Goal: Task Accomplishment & Management: Manage account settings

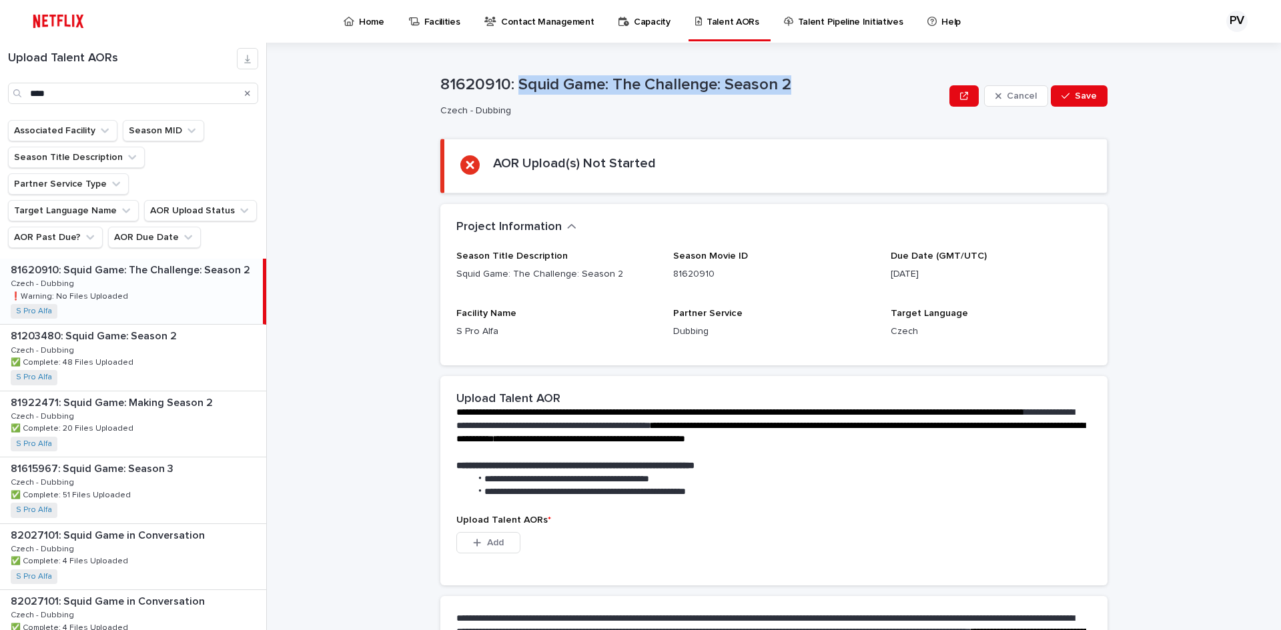
click at [823, 85] on p "81620910: Squid Game: The Challenge: Season 2" at bounding box center [692, 84] width 504 height 19
drag, startPoint x: 801, startPoint y: 85, endPoint x: 432, endPoint y: 81, distance: 369.5
click at [432, 81] on div "**********" at bounding box center [782, 337] width 998 height 588
copy p "81620910: Squid Game: The Challenge: Season 2"
click at [536, 17] on p "Contact Management" at bounding box center [547, 14] width 93 height 28
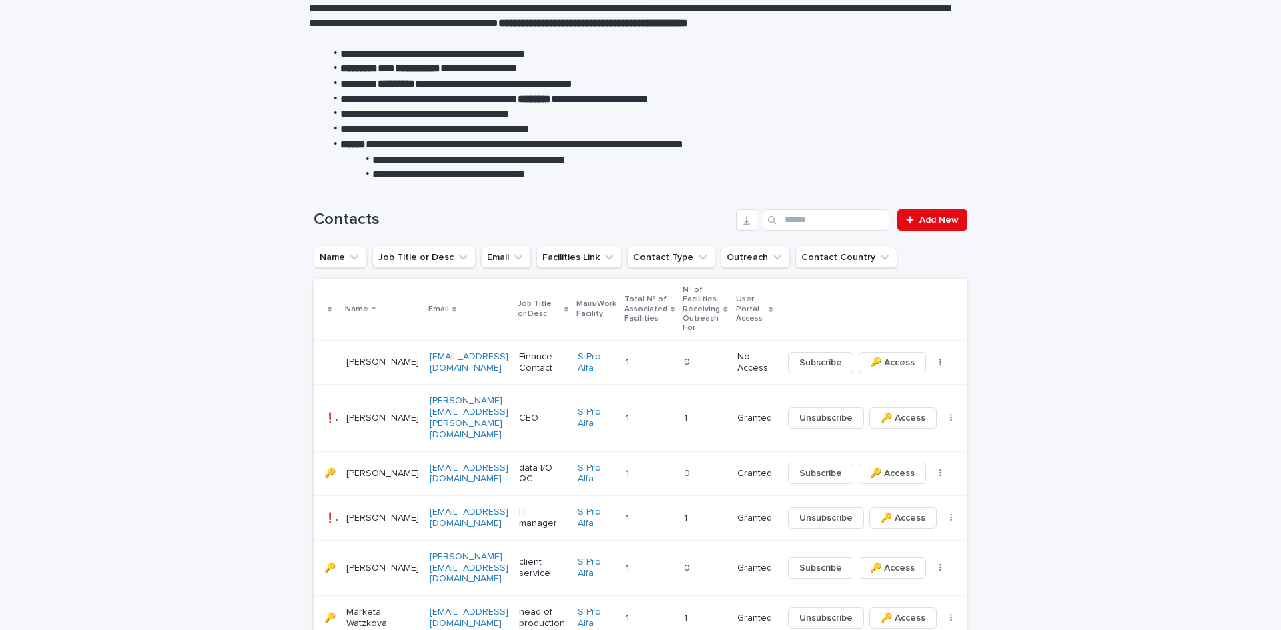
scroll to position [133, 0]
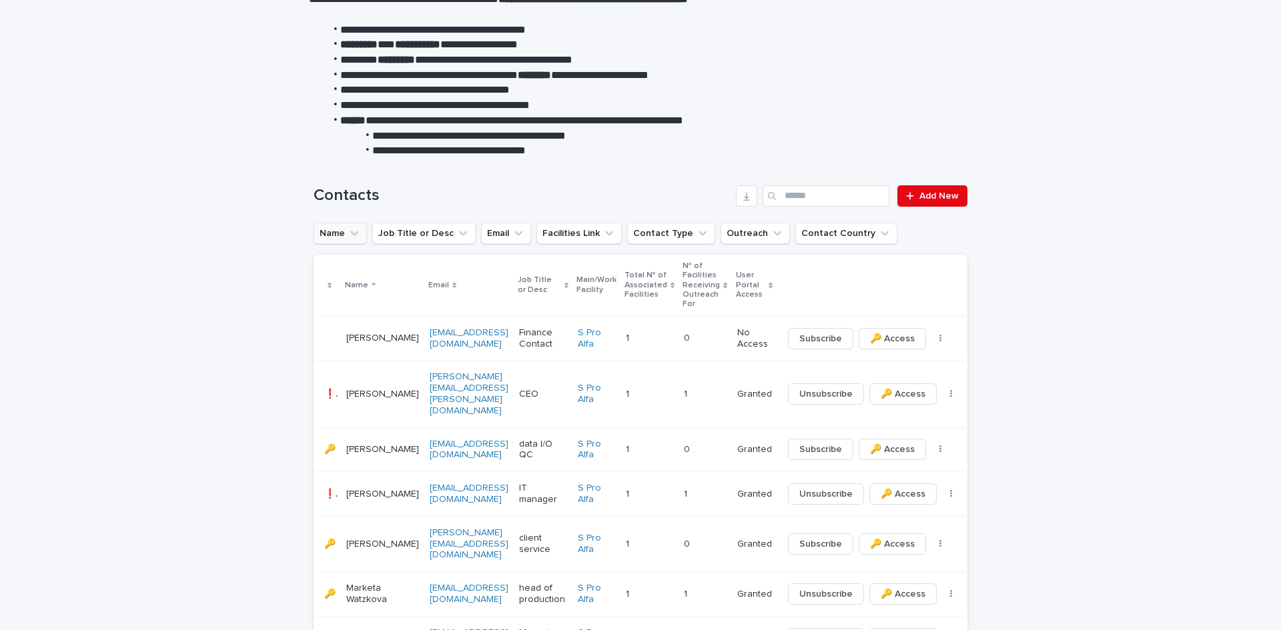
click at [347, 232] on icon "Name" at bounding box center [353, 233] width 13 height 13
click at [564, 231] on button "Facilities Link" at bounding box center [578, 233] width 85 height 21
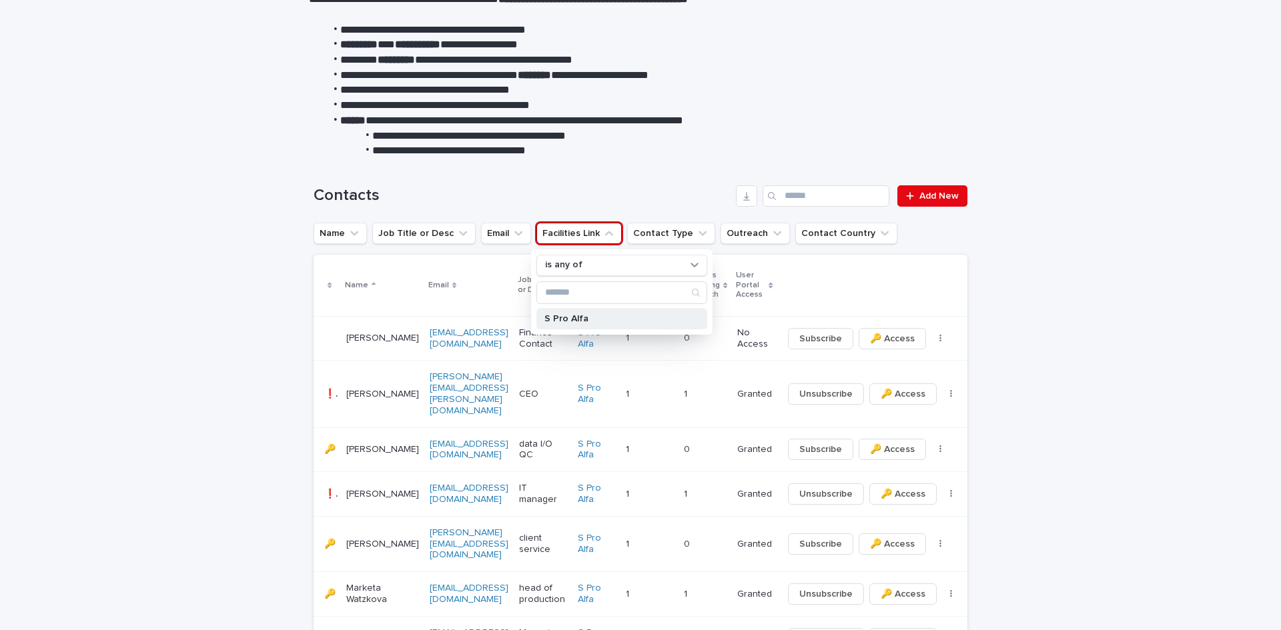
click at [562, 318] on p "S Pro Alfa" at bounding box center [614, 318] width 141 height 9
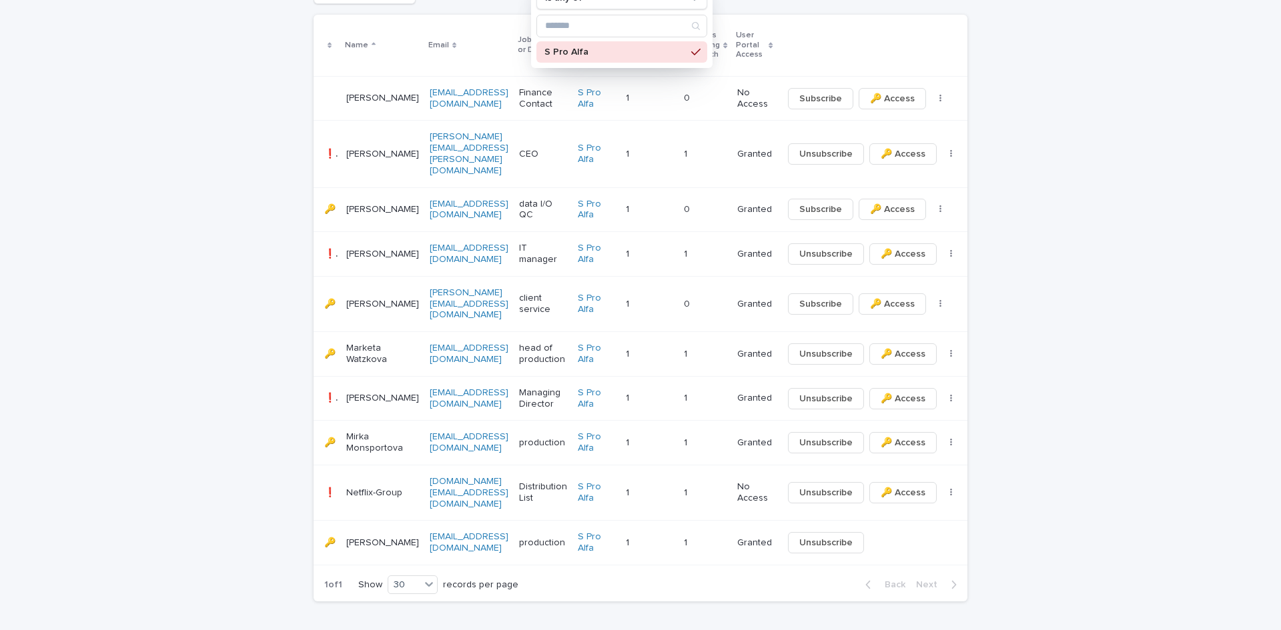
scroll to position [404, 0]
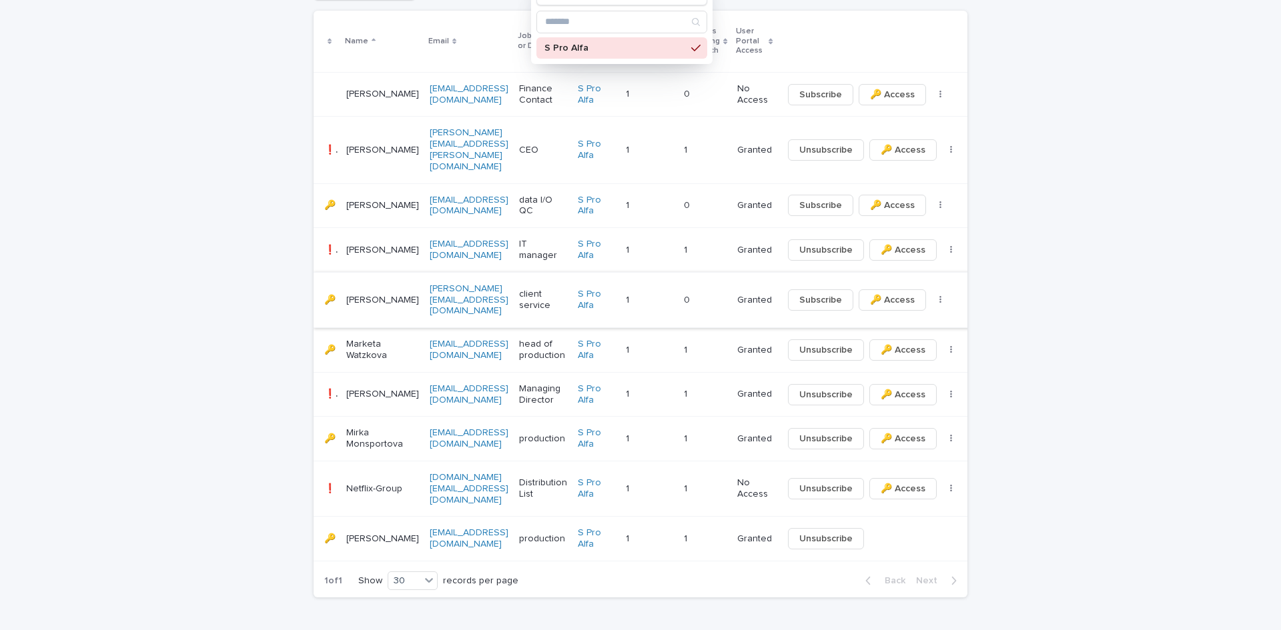
click at [939, 295] on icon "button" at bounding box center [940, 299] width 3 height 9
click at [802, 532] on span "Unsubscribe" at bounding box center [825, 538] width 53 height 13
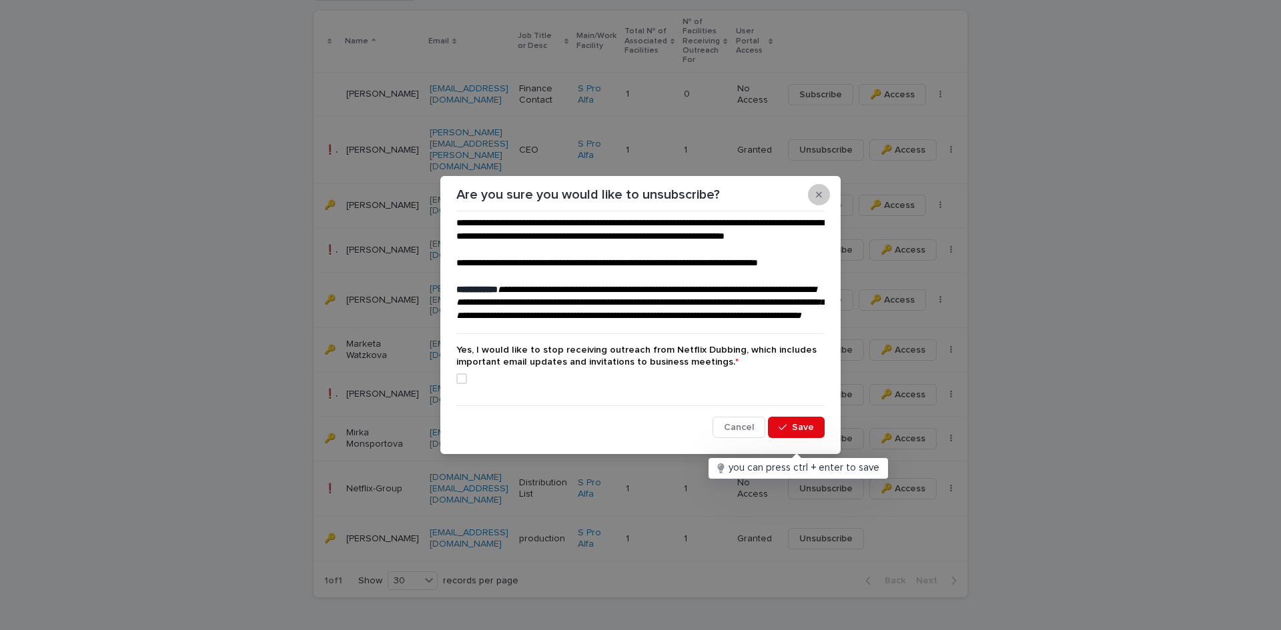
click at [820, 192] on icon "button" at bounding box center [819, 195] width 6 height 6
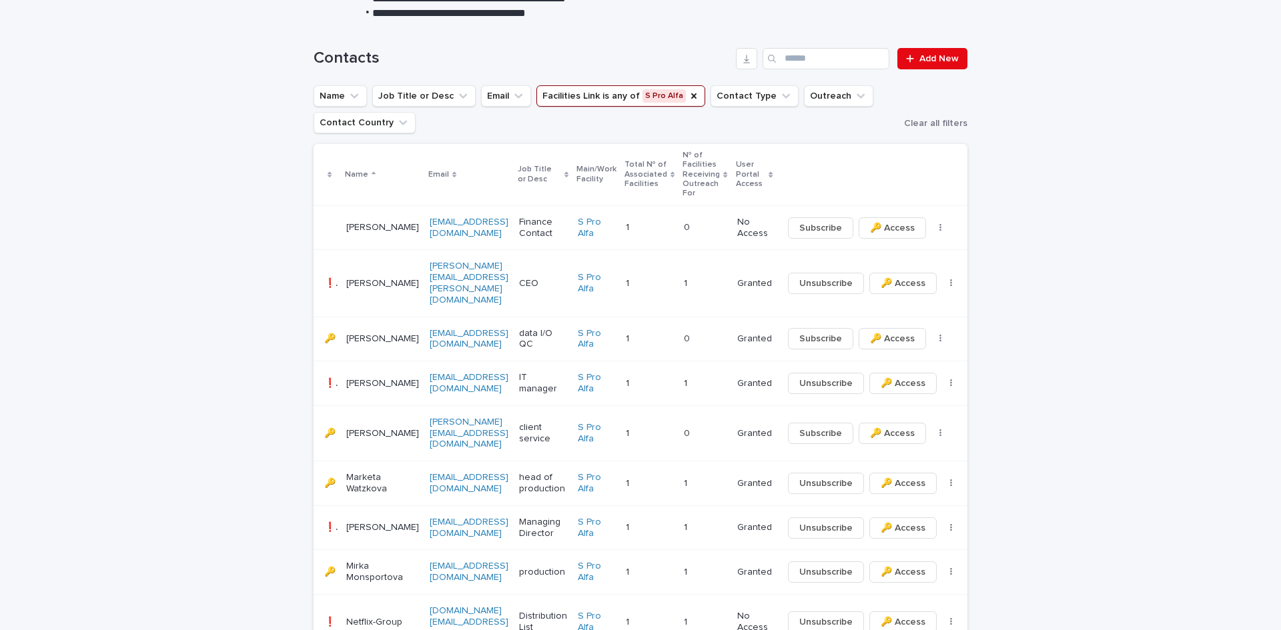
scroll to position [337, 0]
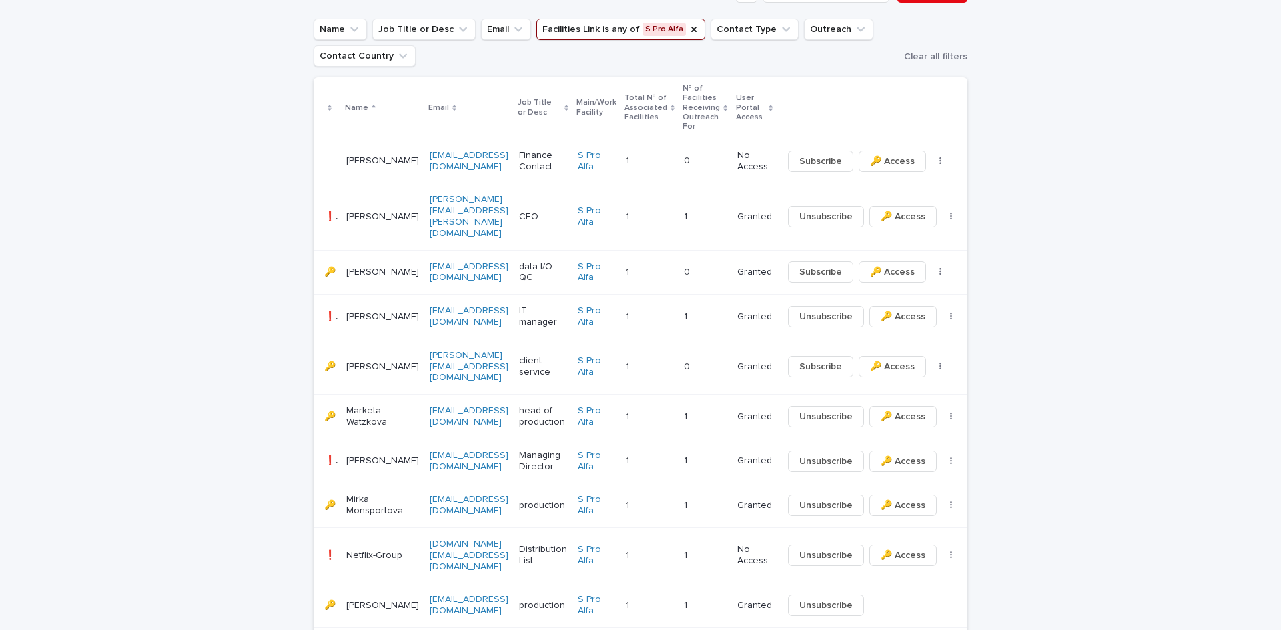
click at [373, 600] on p "[PERSON_NAME]" at bounding box center [382, 605] width 73 height 11
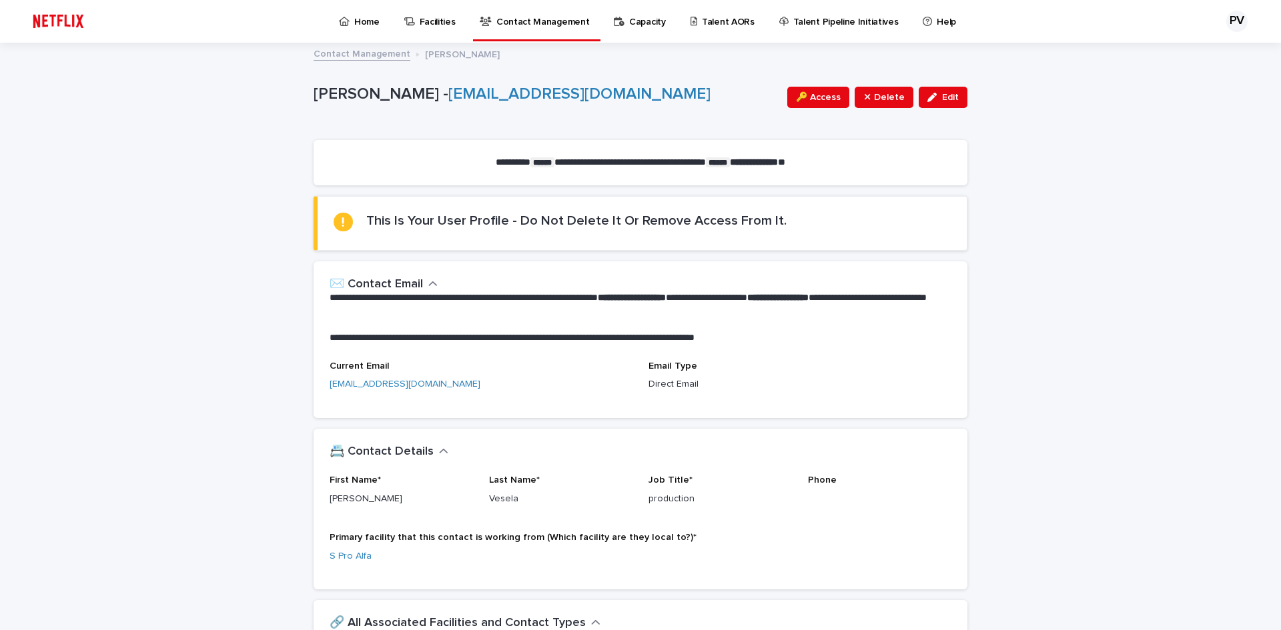
click at [429, 283] on icon "button" at bounding box center [433, 283] width 8 height 5
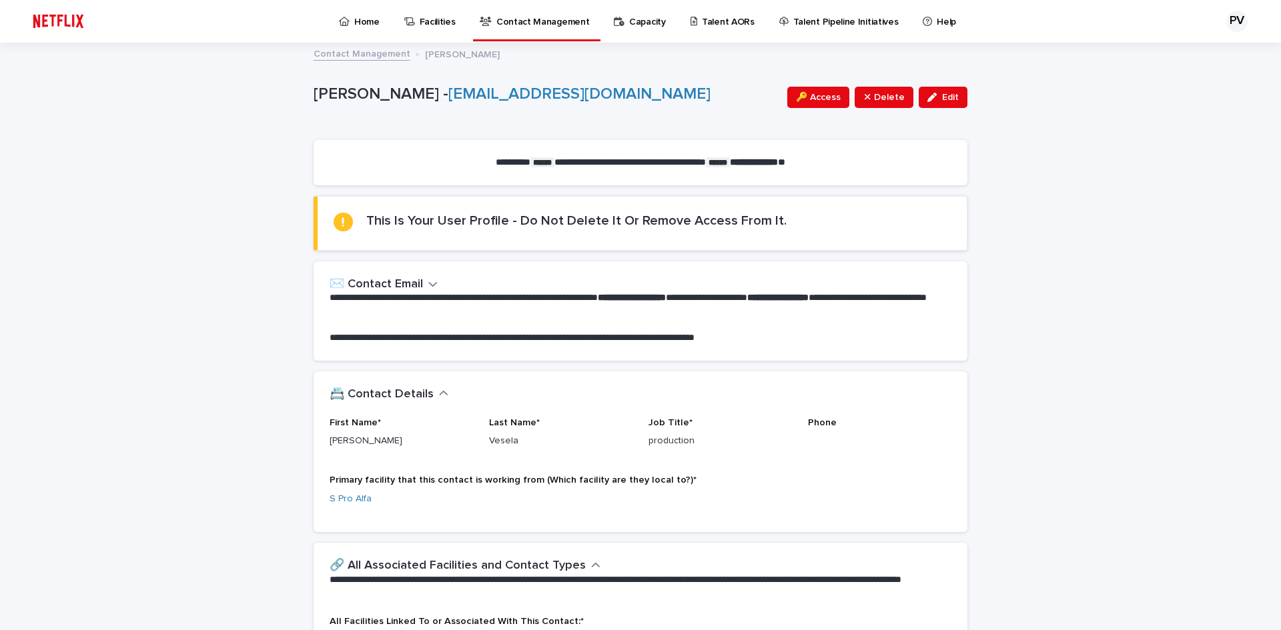
click at [429, 283] on icon "button" at bounding box center [432, 284] width 9 height 12
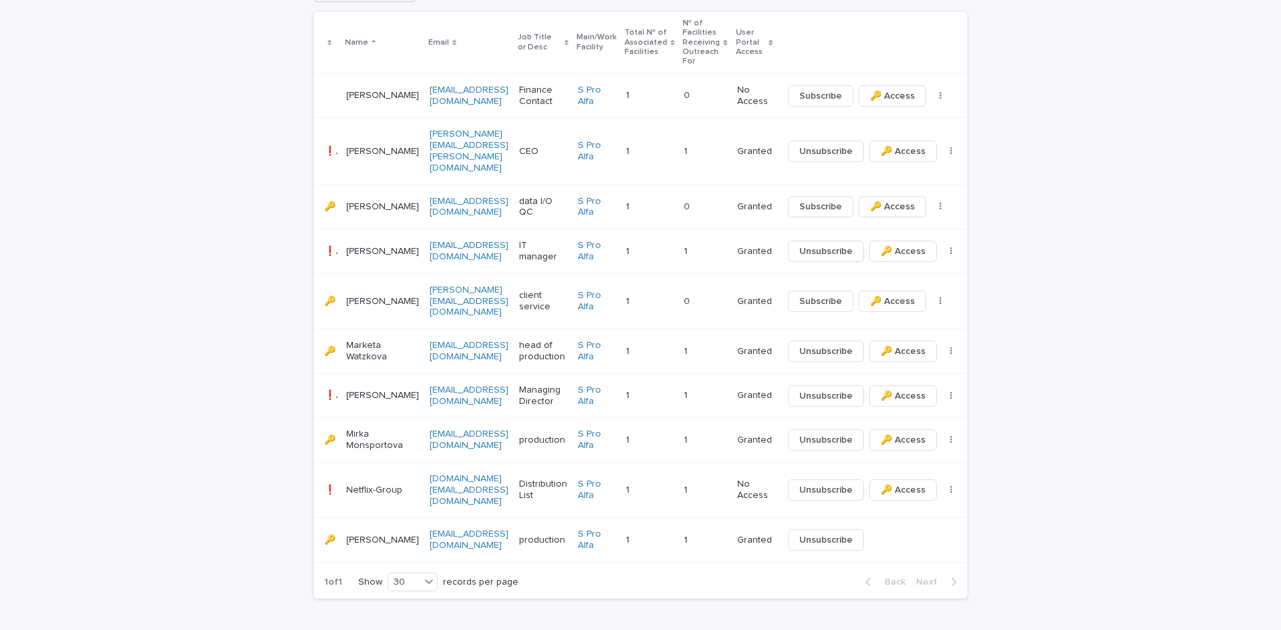
scroll to position [404, 0]
click at [737, 534] on p "Granted" at bounding box center [754, 539] width 35 height 11
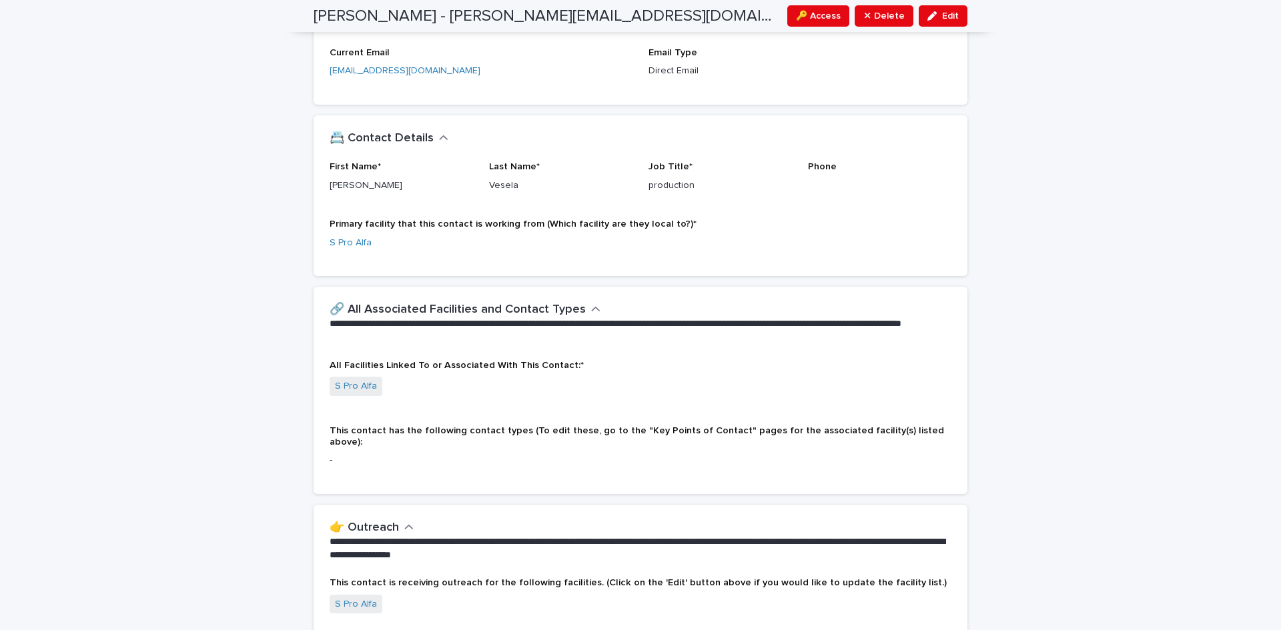
scroll to position [333, 0]
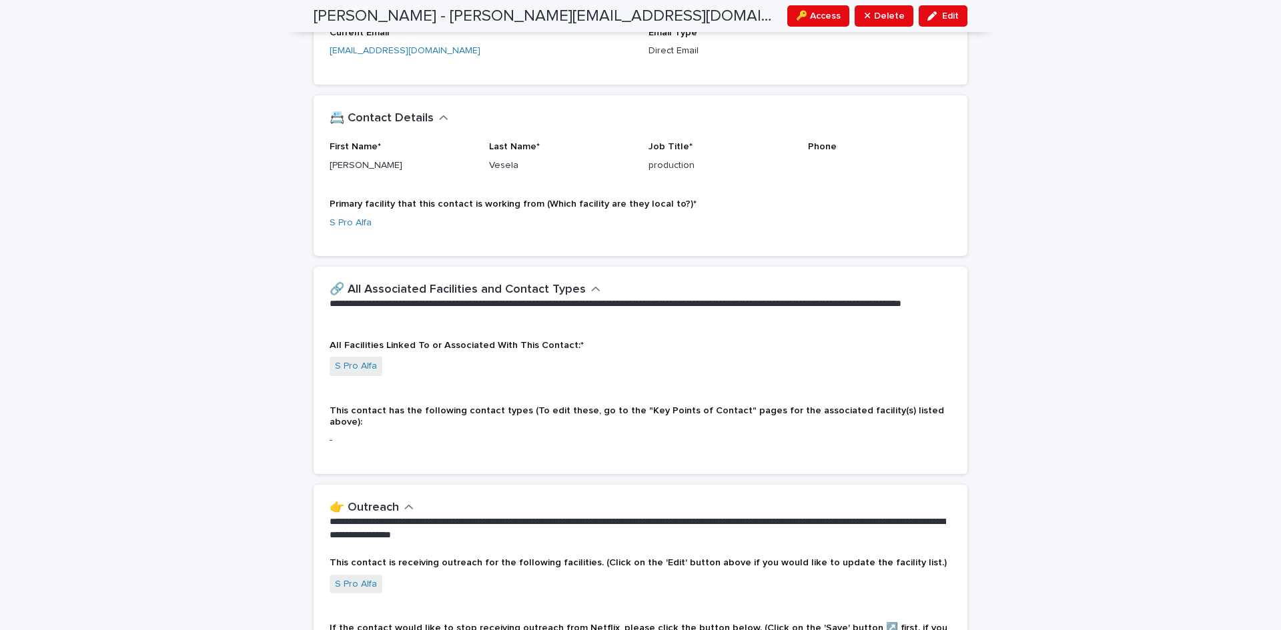
click at [372, 434] on p "-" at bounding box center [640, 441] width 622 height 14
click at [322, 430] on div "All Facilities Linked To or Associated With This Contact:* S Pro Alfa This cont…" at bounding box center [640, 407] width 654 height 134
click at [329, 434] on p "-" at bounding box center [640, 441] width 622 height 14
click at [591, 287] on icon "button" at bounding box center [595, 289] width 9 height 12
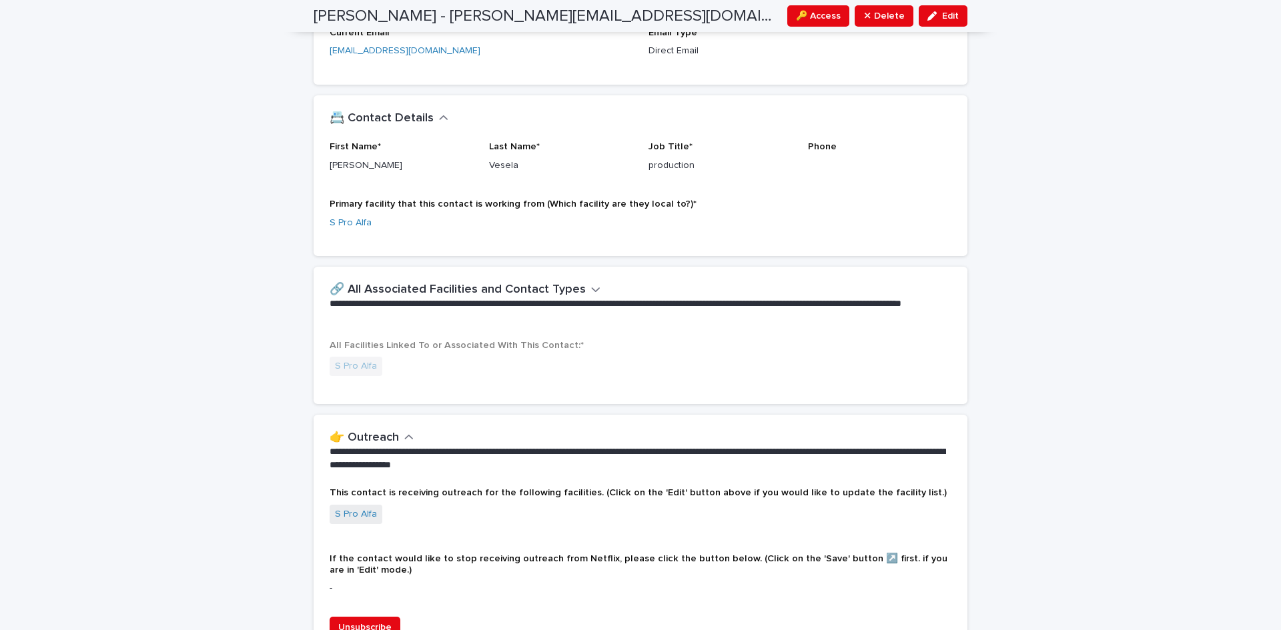
scroll to position [272, 0]
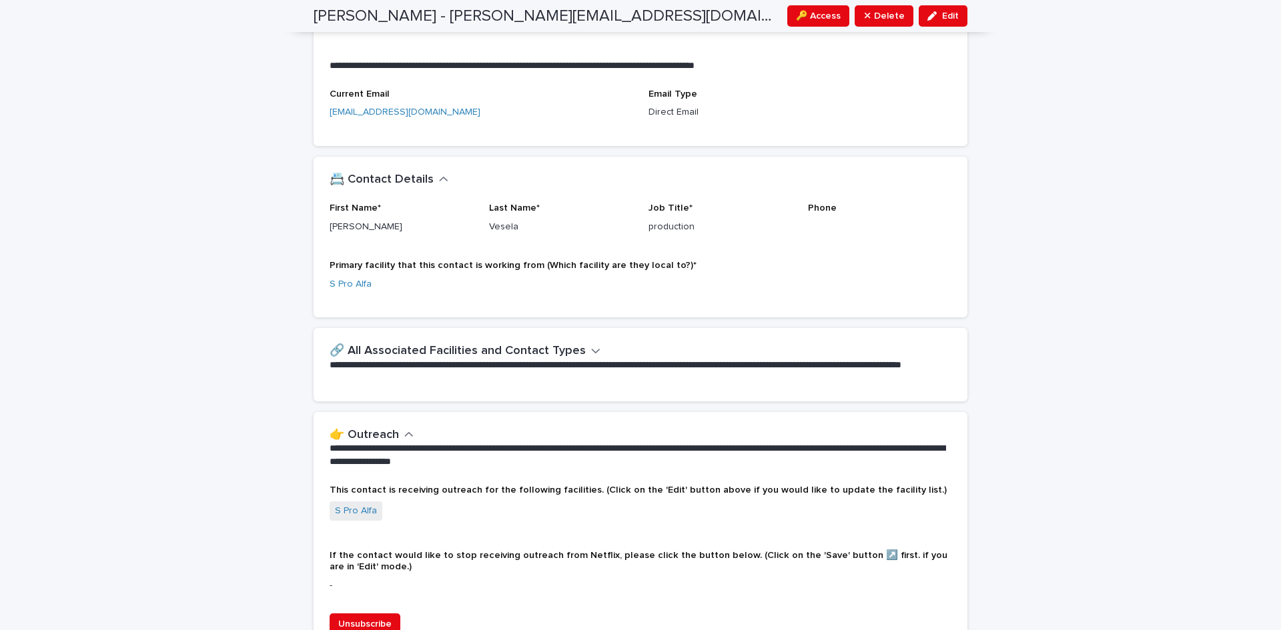
click at [591, 347] on icon "button" at bounding box center [595, 351] width 9 height 12
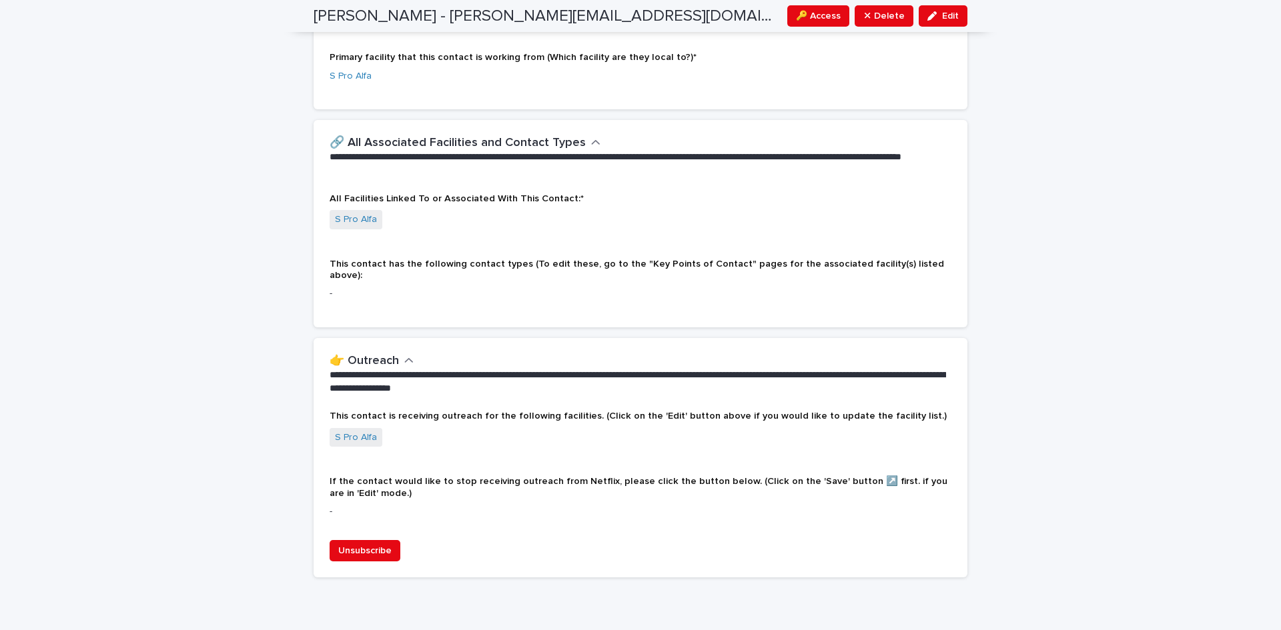
scroll to position [494, 0]
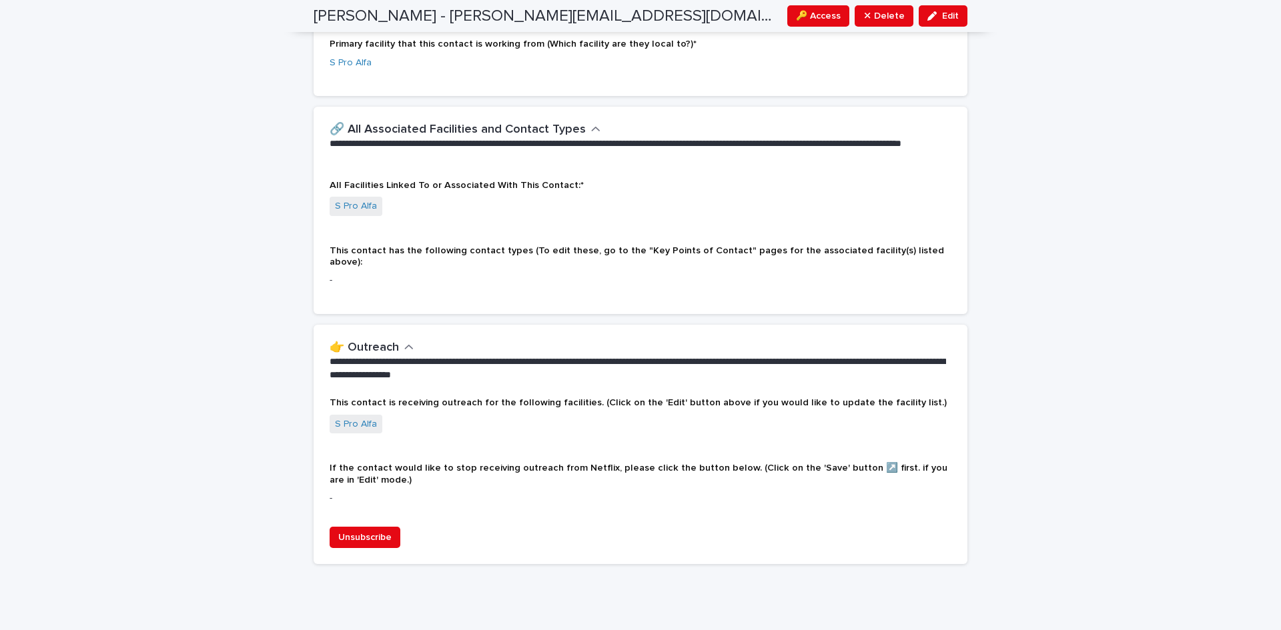
click at [347, 464] on span "If the contact would like to stop receiving outreach from Netflix, please click…" at bounding box center [638, 474] width 618 height 21
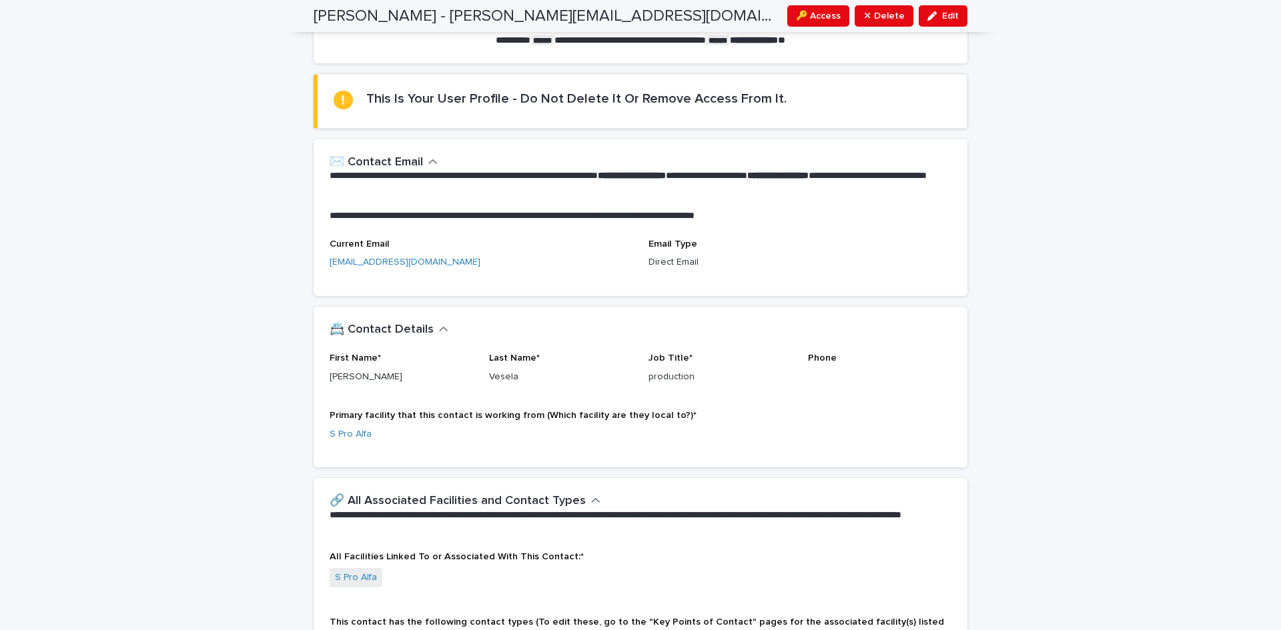
scroll to position [0, 0]
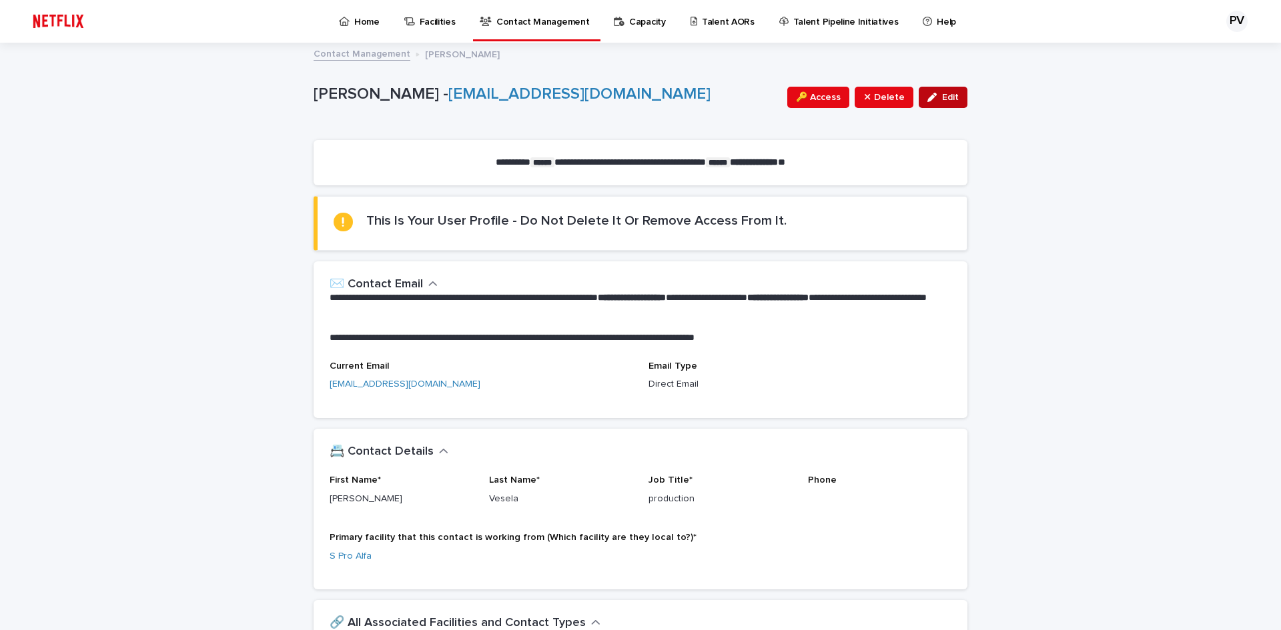
click at [950, 91] on button "Edit" at bounding box center [942, 97] width 49 height 21
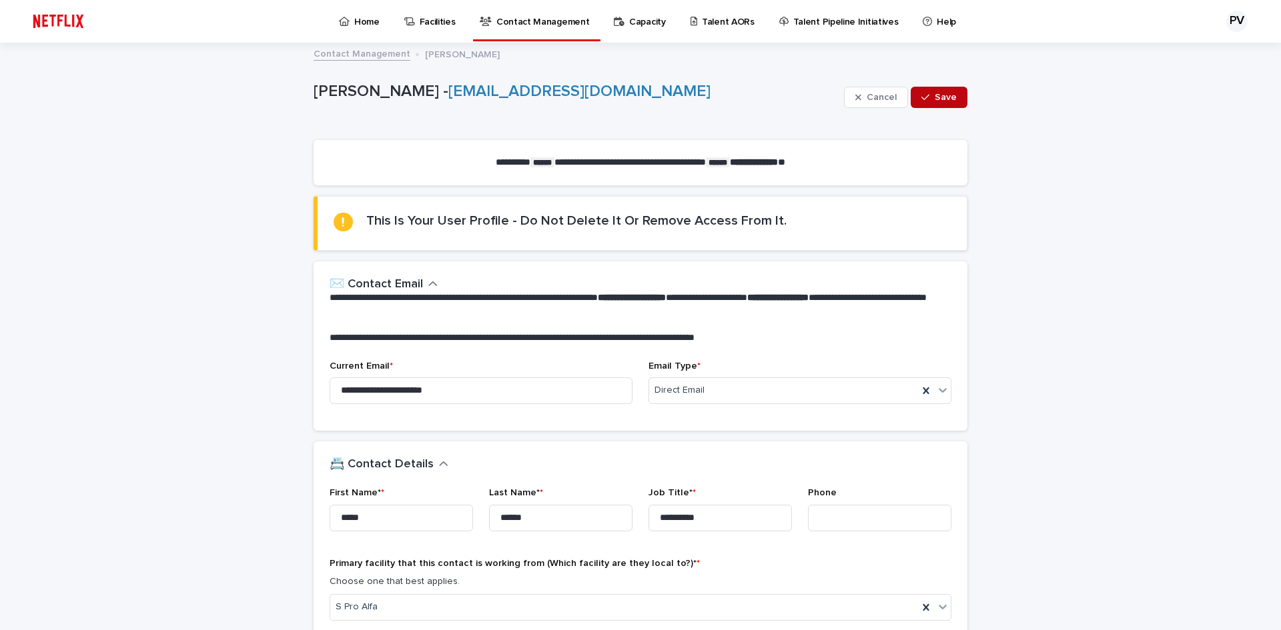
click at [943, 94] on span "Save" at bounding box center [945, 97] width 22 height 9
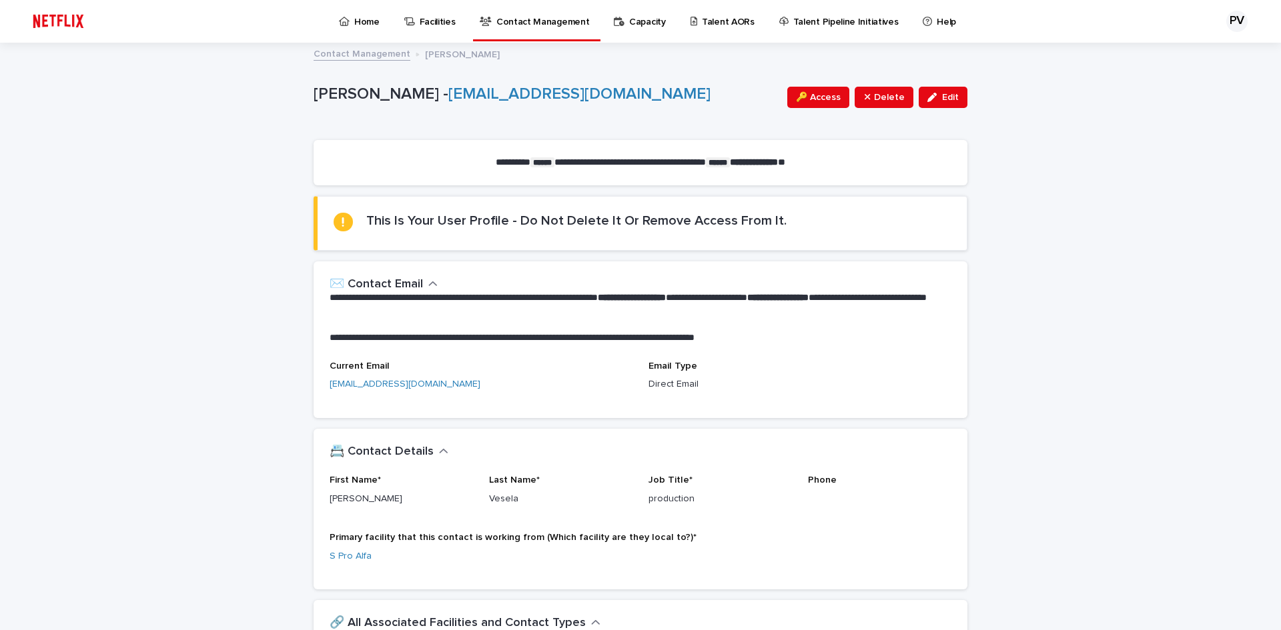
click at [342, 51] on link "Contact Management" at bounding box center [361, 52] width 97 height 15
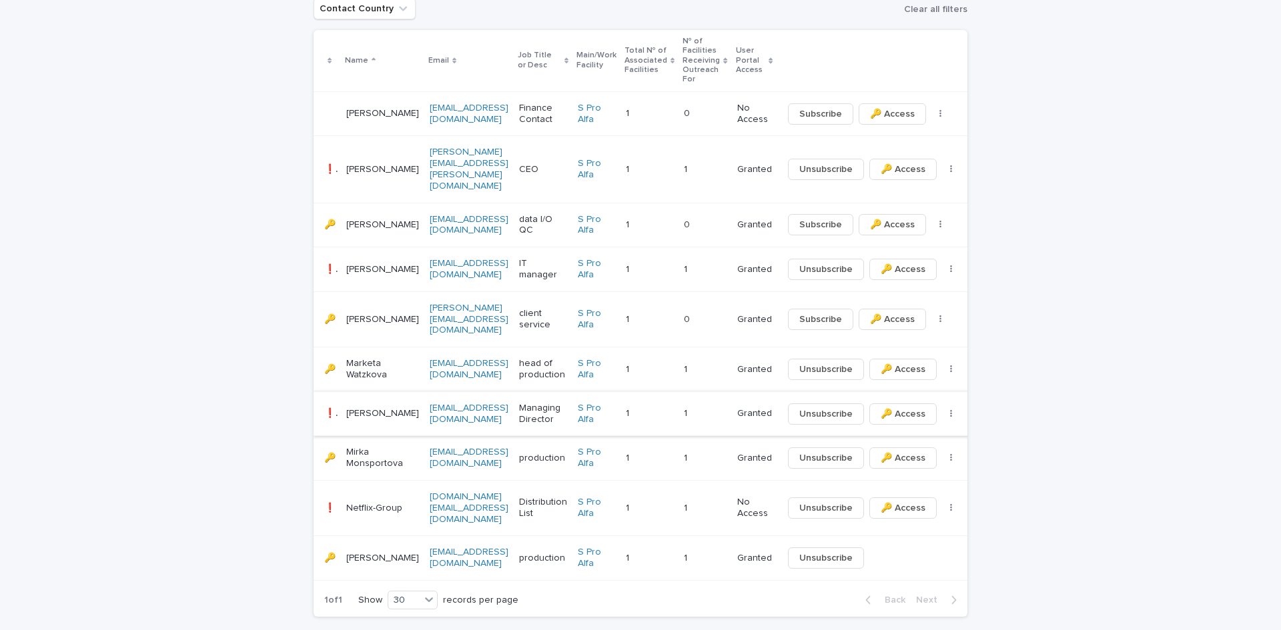
scroll to position [400, 0]
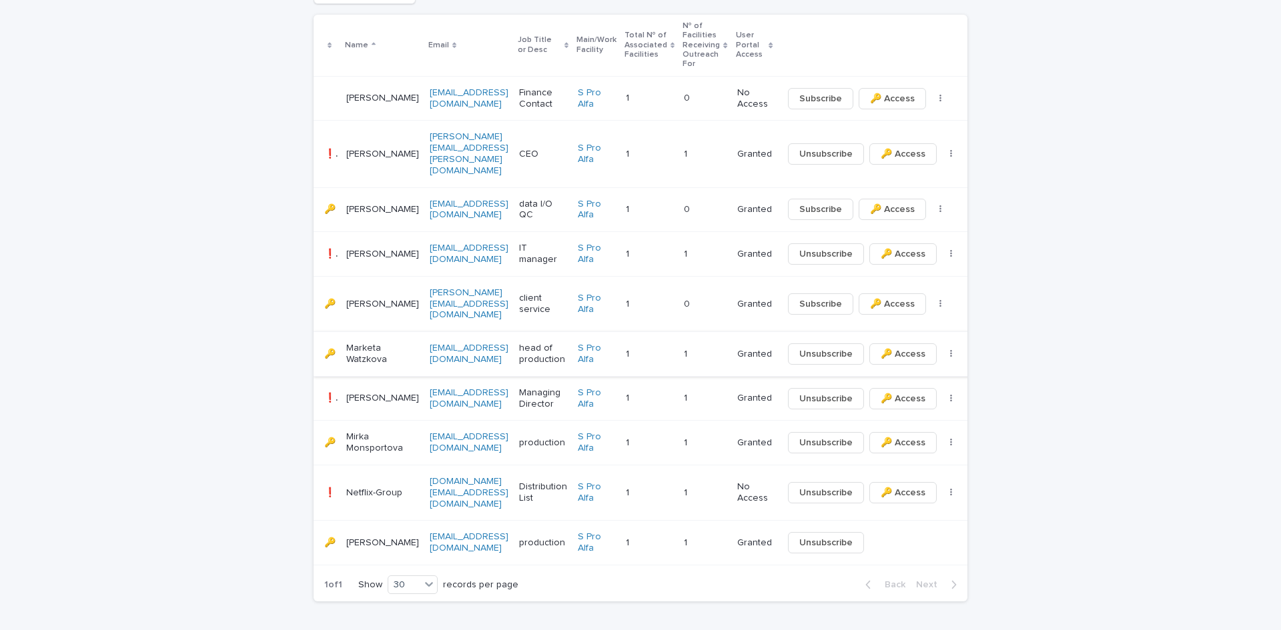
click at [448, 343] on link "[EMAIL_ADDRESS][DOMAIN_NAME]" at bounding box center [469, 353] width 79 height 21
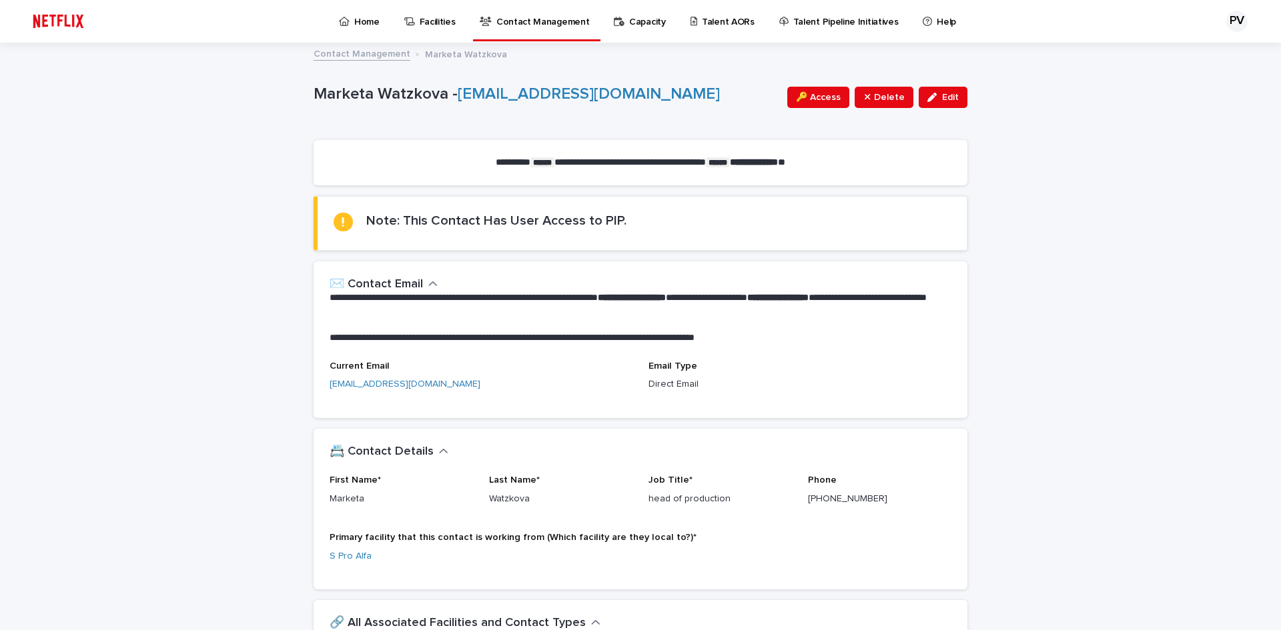
click at [344, 51] on link "Contact Management" at bounding box center [361, 52] width 97 height 15
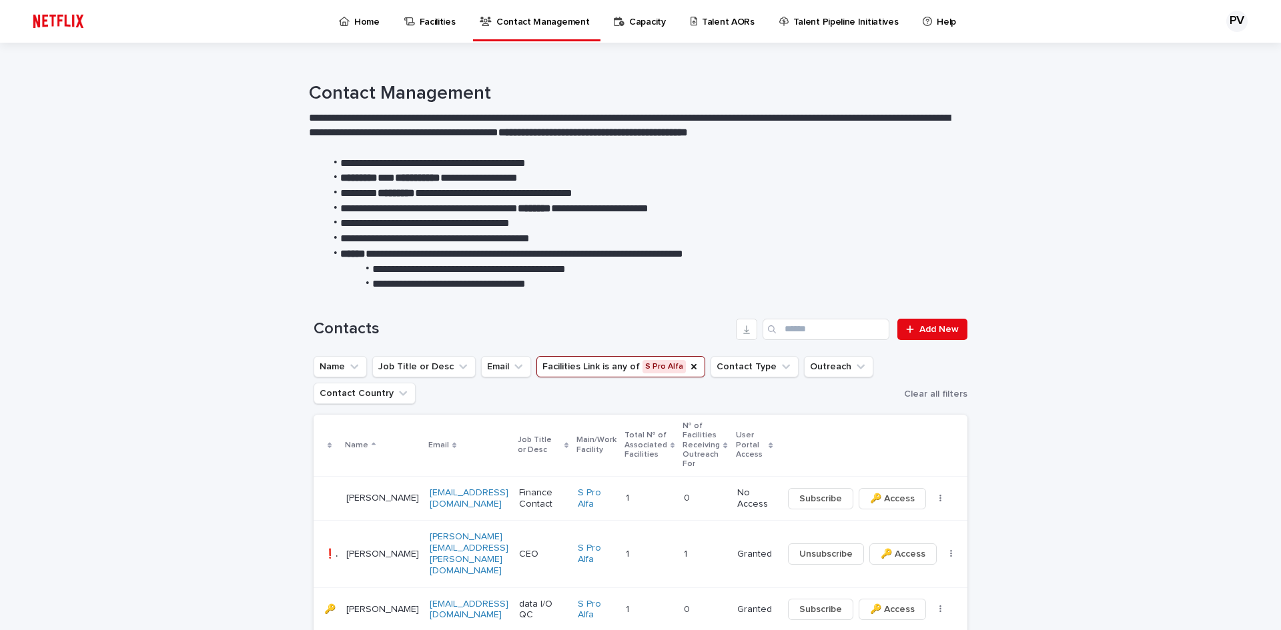
scroll to position [67, 0]
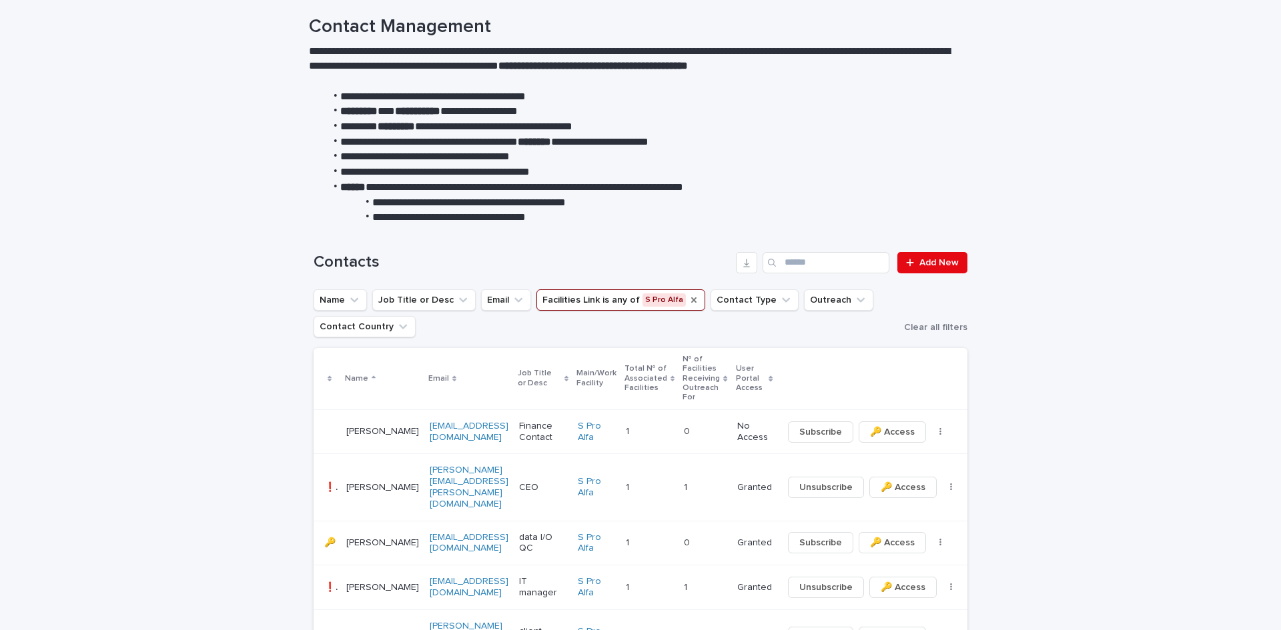
click at [688, 303] on icon "Facilities Link" at bounding box center [693, 300] width 11 height 11
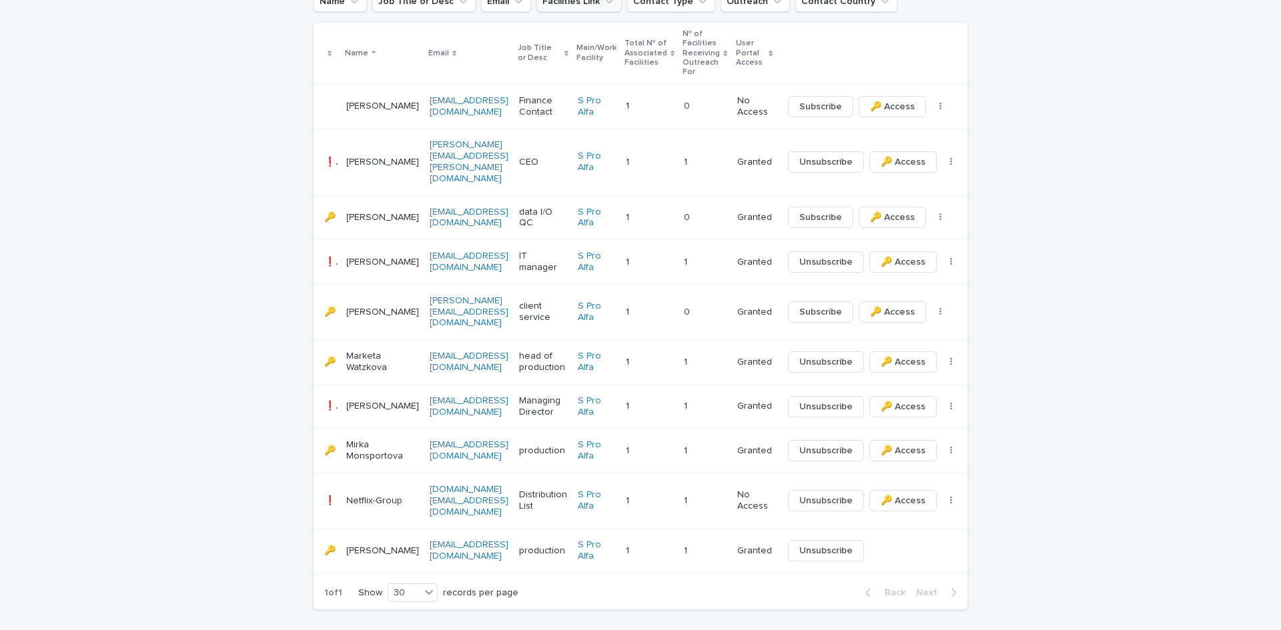
scroll to position [378, 0]
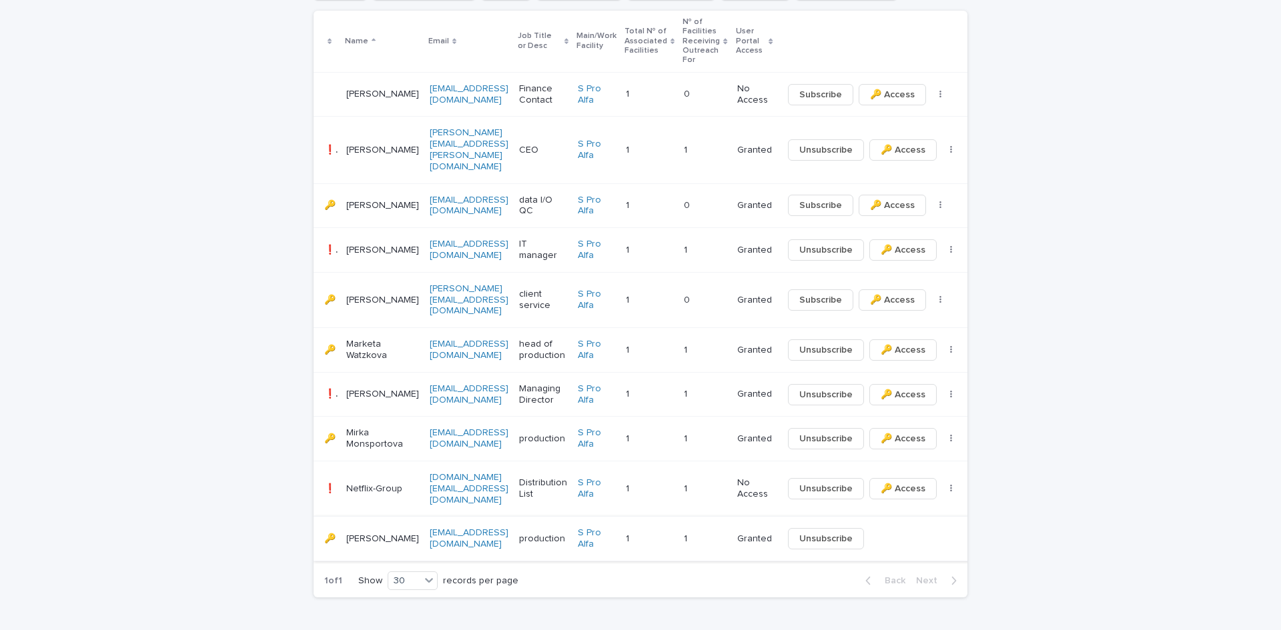
click at [431, 528] on link "[EMAIL_ADDRESS][DOMAIN_NAME]" at bounding box center [469, 538] width 79 height 21
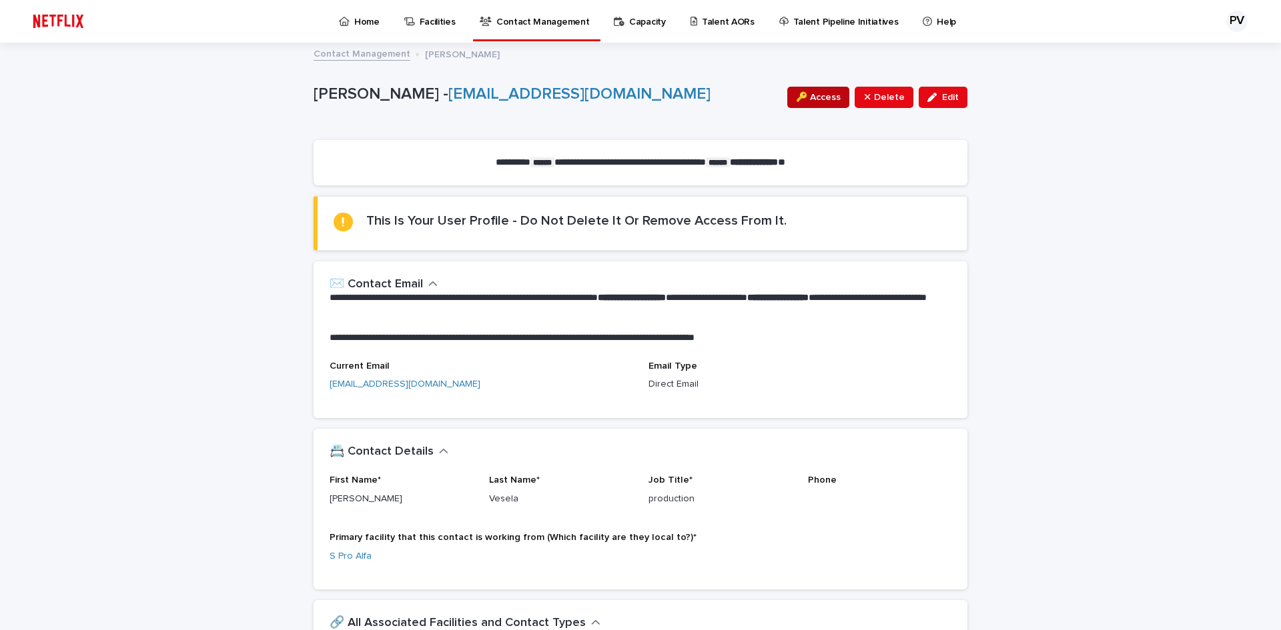
click at [802, 97] on span "🔑 Access" at bounding box center [818, 97] width 45 height 13
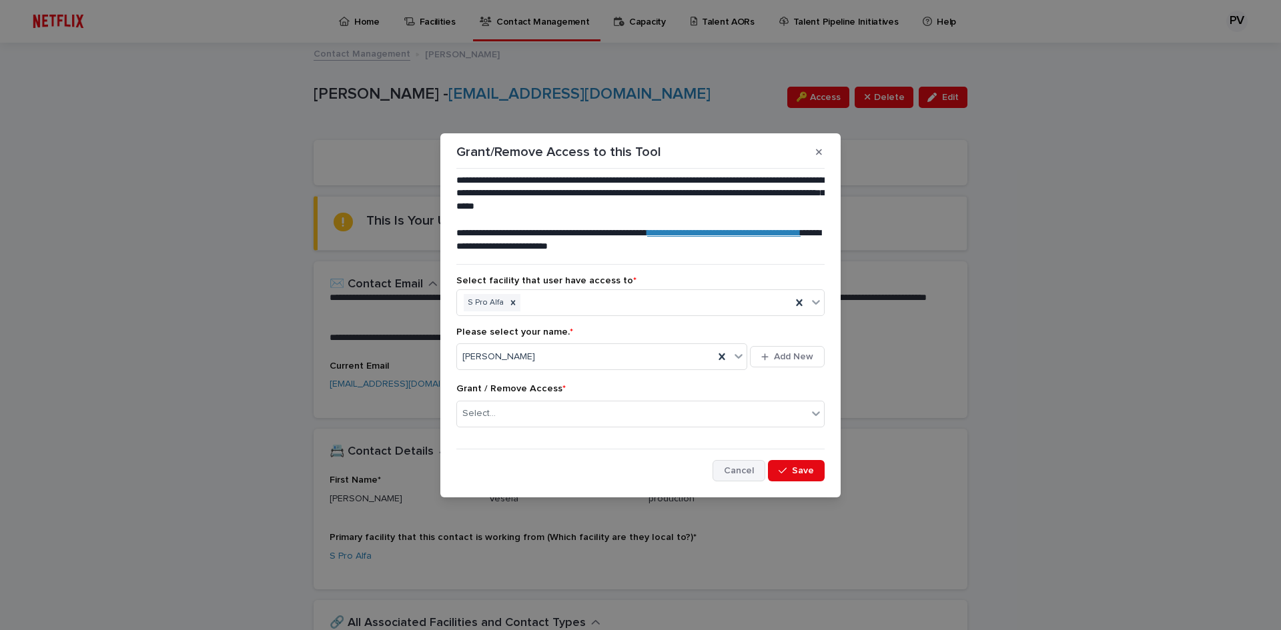
click at [736, 470] on span "Cancel" at bounding box center [739, 470] width 30 height 9
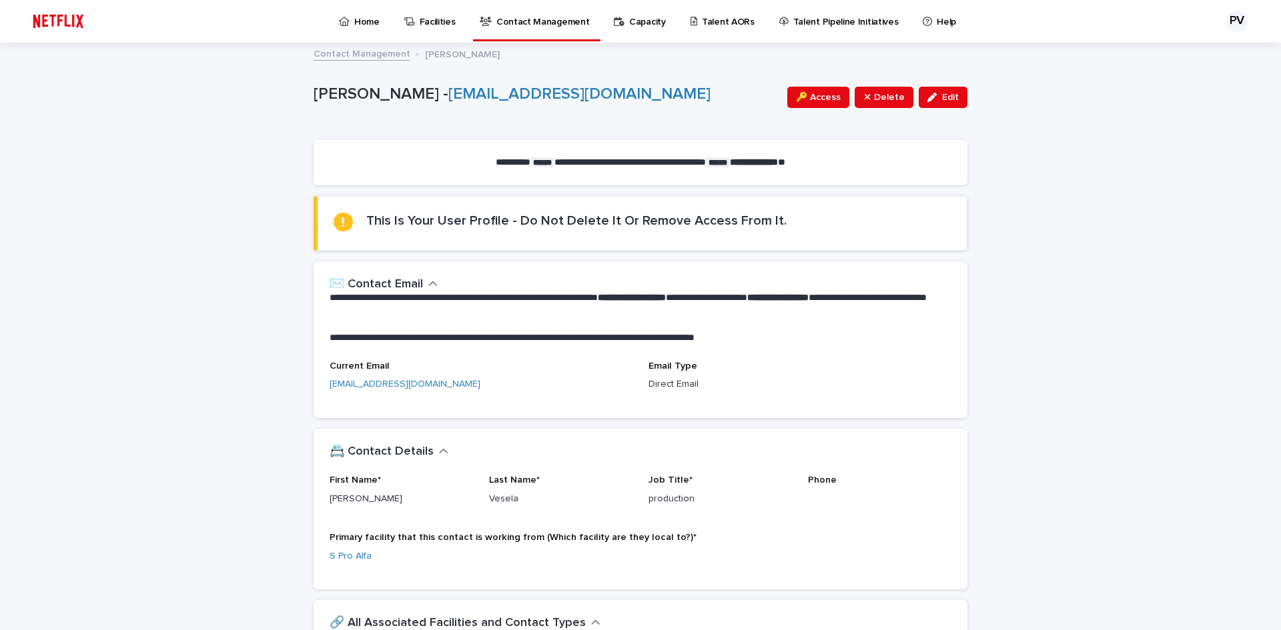
click at [335, 53] on link "Contact Management" at bounding box center [361, 52] width 97 height 15
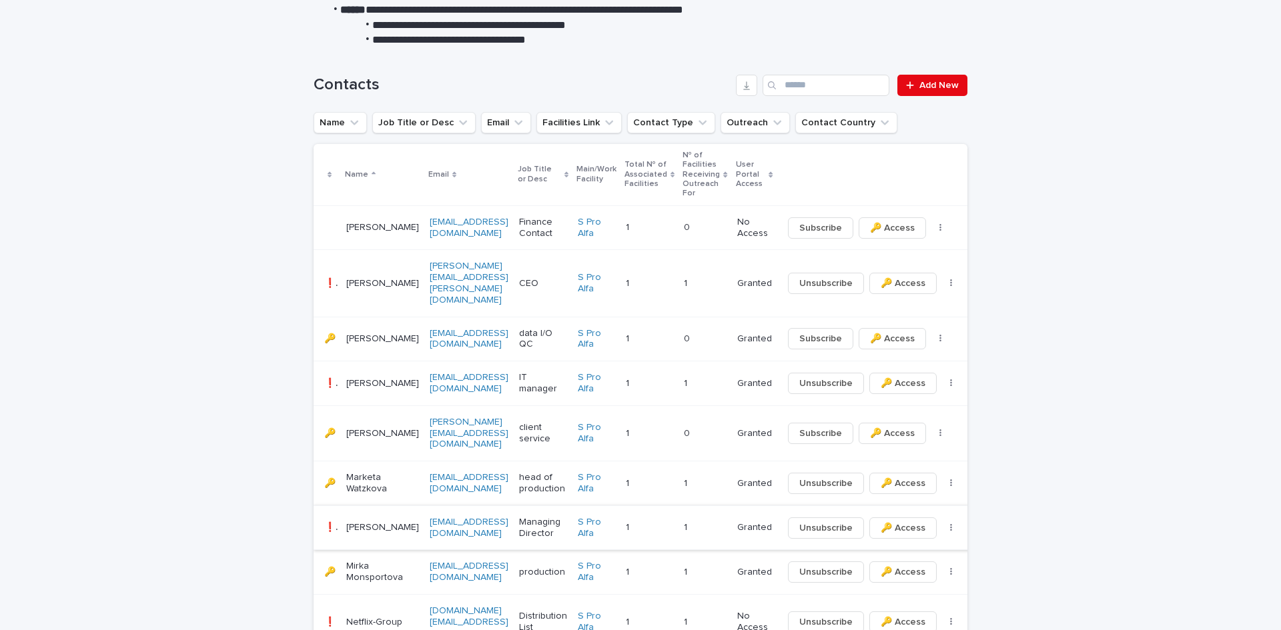
scroll to position [267, 0]
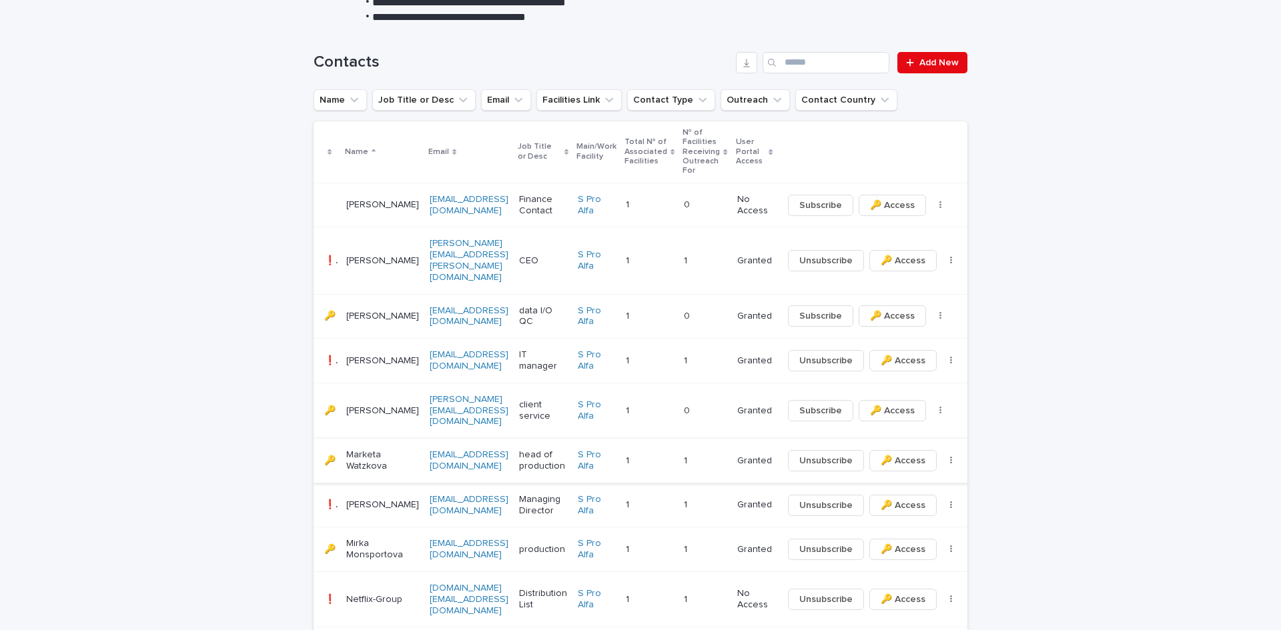
click at [430, 450] on link "[EMAIL_ADDRESS][DOMAIN_NAME]" at bounding box center [469, 460] width 79 height 21
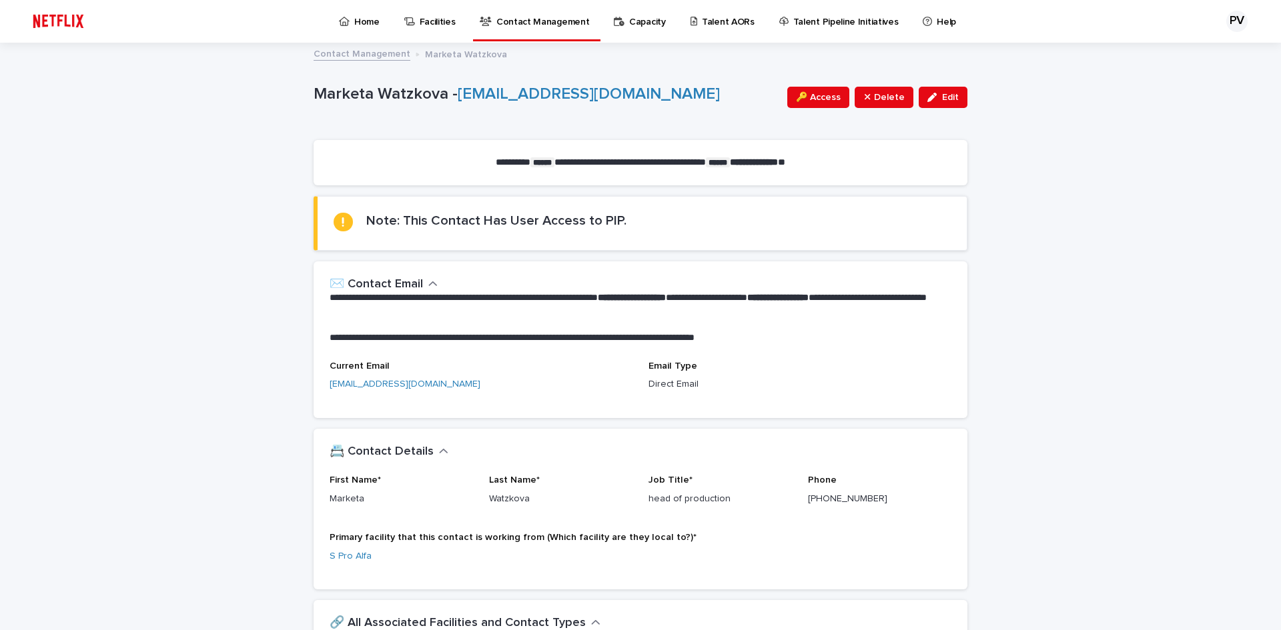
click at [359, 17] on p "Home" at bounding box center [366, 14] width 25 height 28
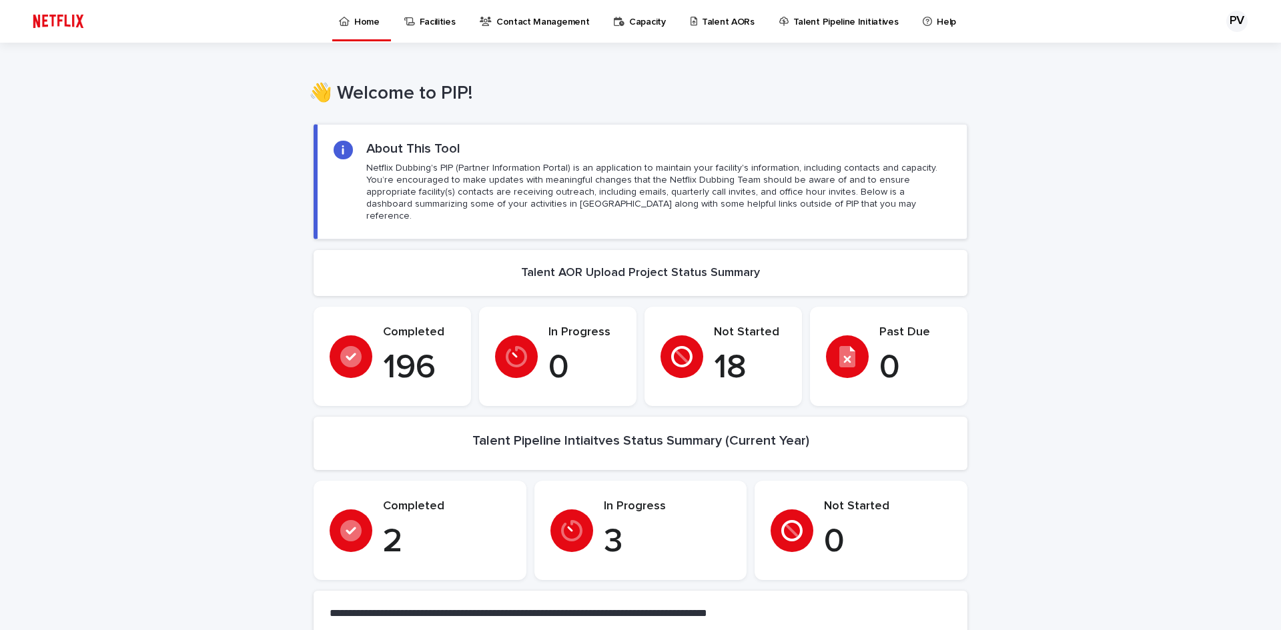
click at [723, 23] on p "Talent AORs" at bounding box center [728, 14] width 53 height 28
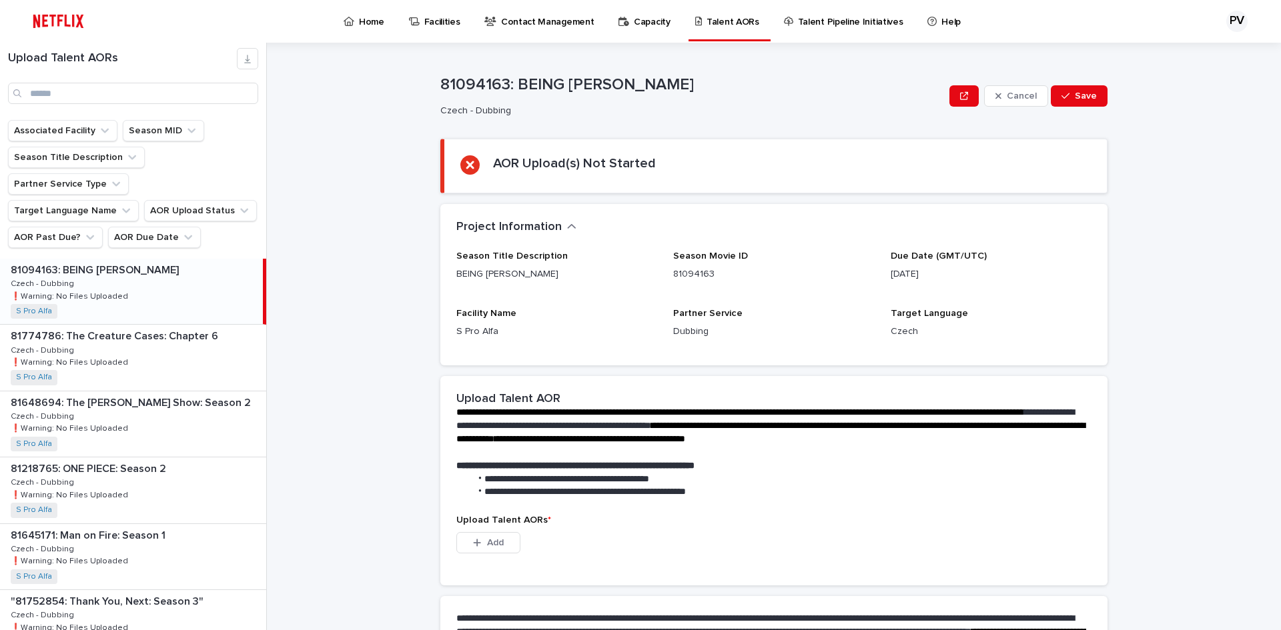
click at [147, 269] on div "81094163: BEING [PERSON_NAME] 81094163: BEING [PERSON_NAME] - Dubbing Czech - D…" at bounding box center [131, 291] width 263 height 65
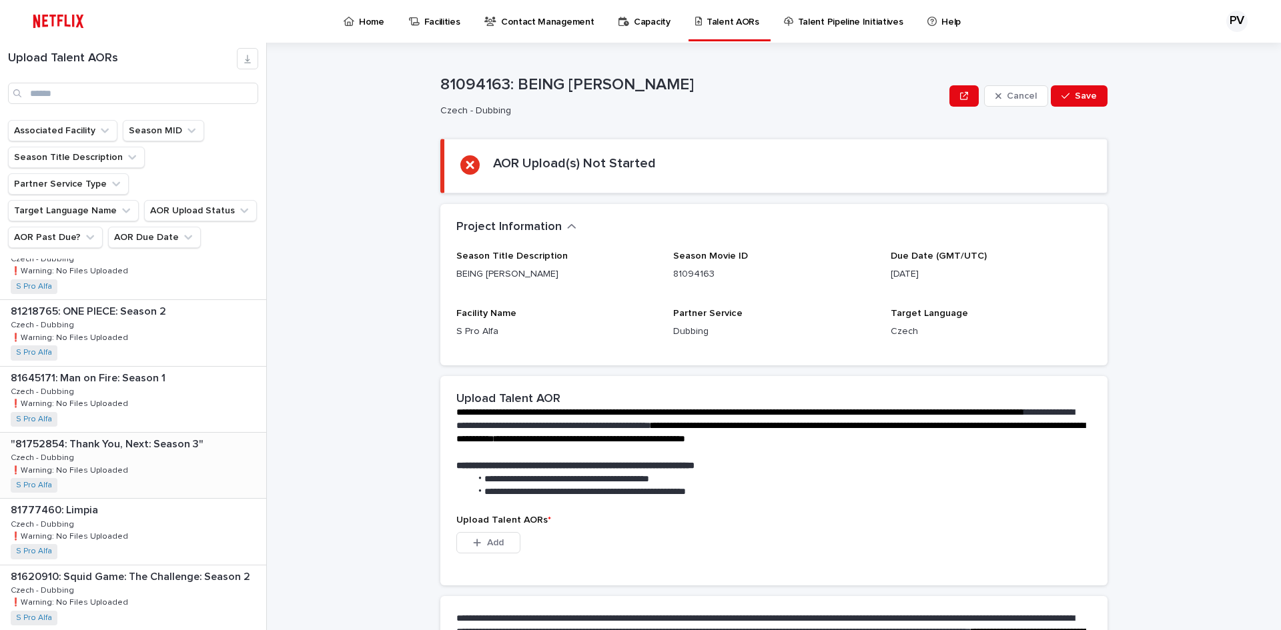
scroll to position [200, 0]
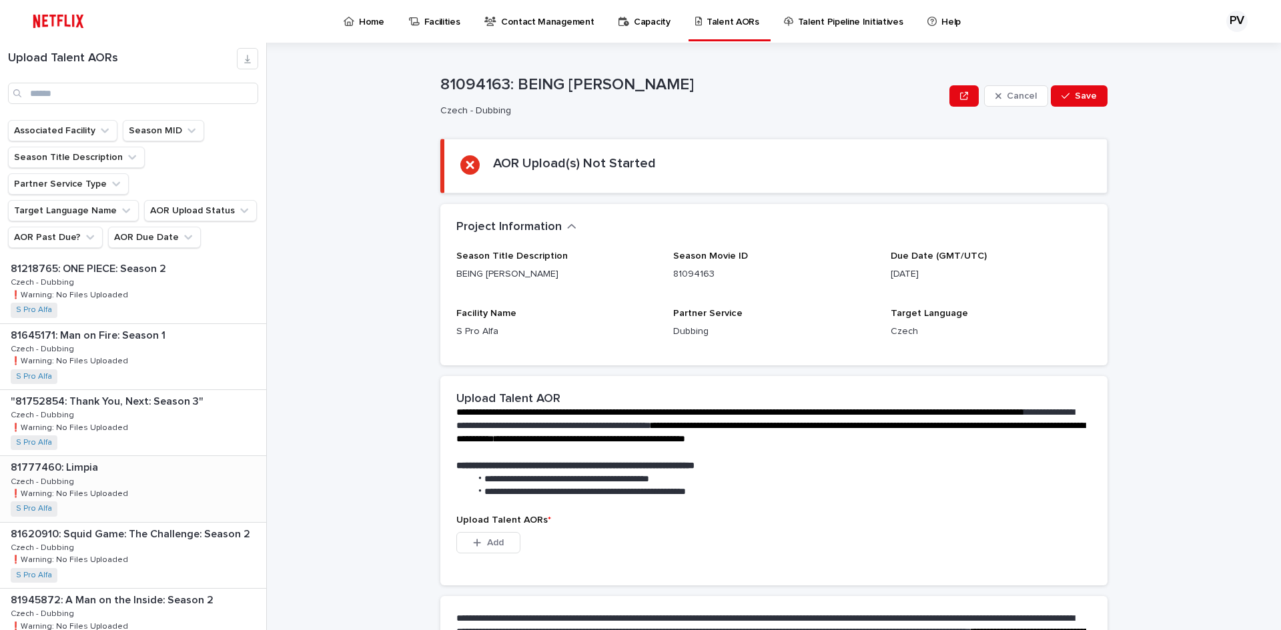
drag, startPoint x: 113, startPoint y: 456, endPoint x: 136, endPoint y: 450, distance: 23.5
click at [113, 456] on div "81777460: Limpia 81777460: Limpia Czech - Dubbing Czech - Dubbing ❗️Warning: No…" at bounding box center [133, 488] width 266 height 65
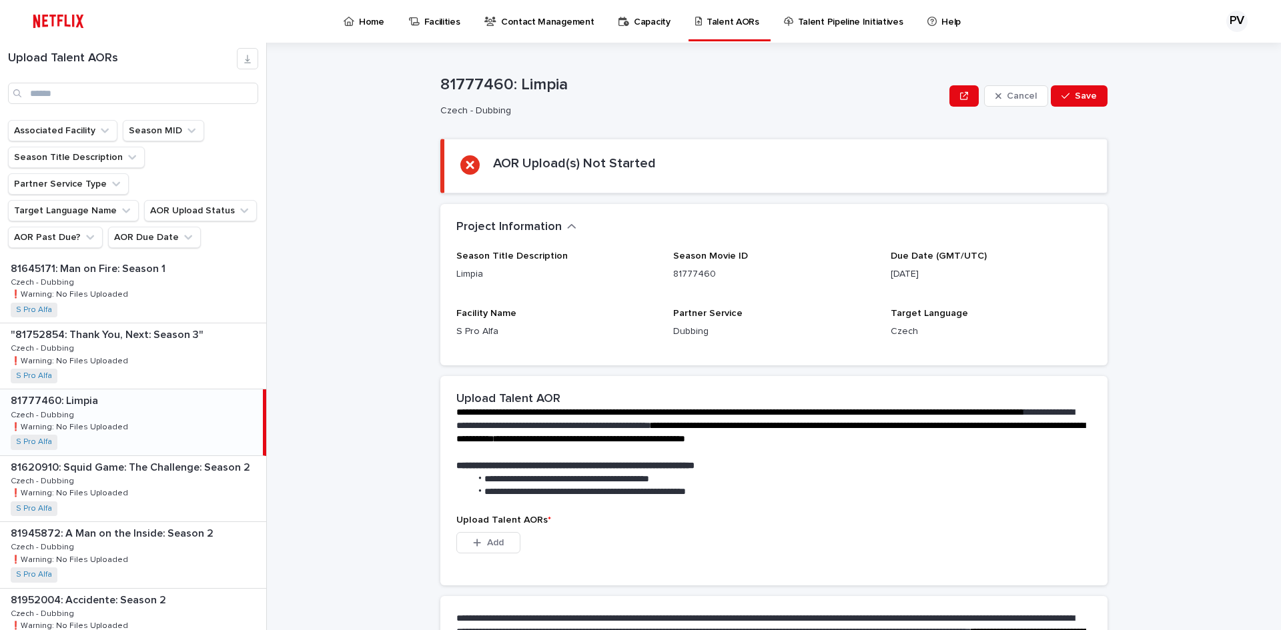
scroll to position [200, 0]
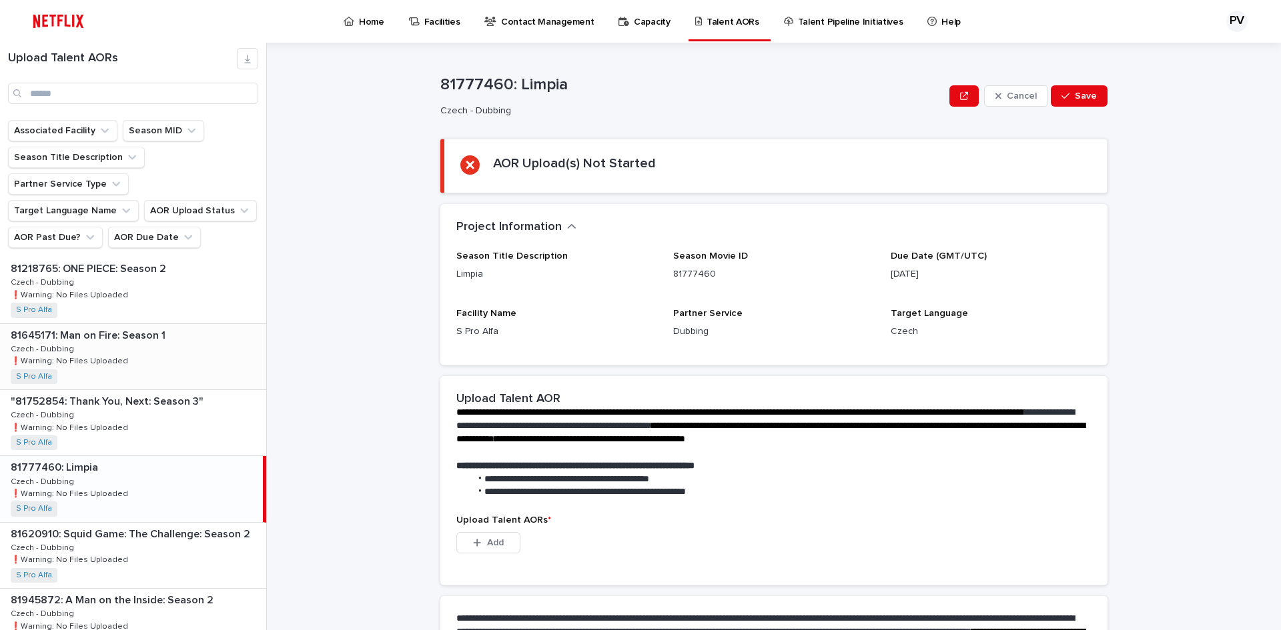
click at [152, 324] on div "81645171: Man on Fire: Season 1 81645171: Man on Fire: Season 1 Czech - Dubbing…" at bounding box center [133, 356] width 266 height 65
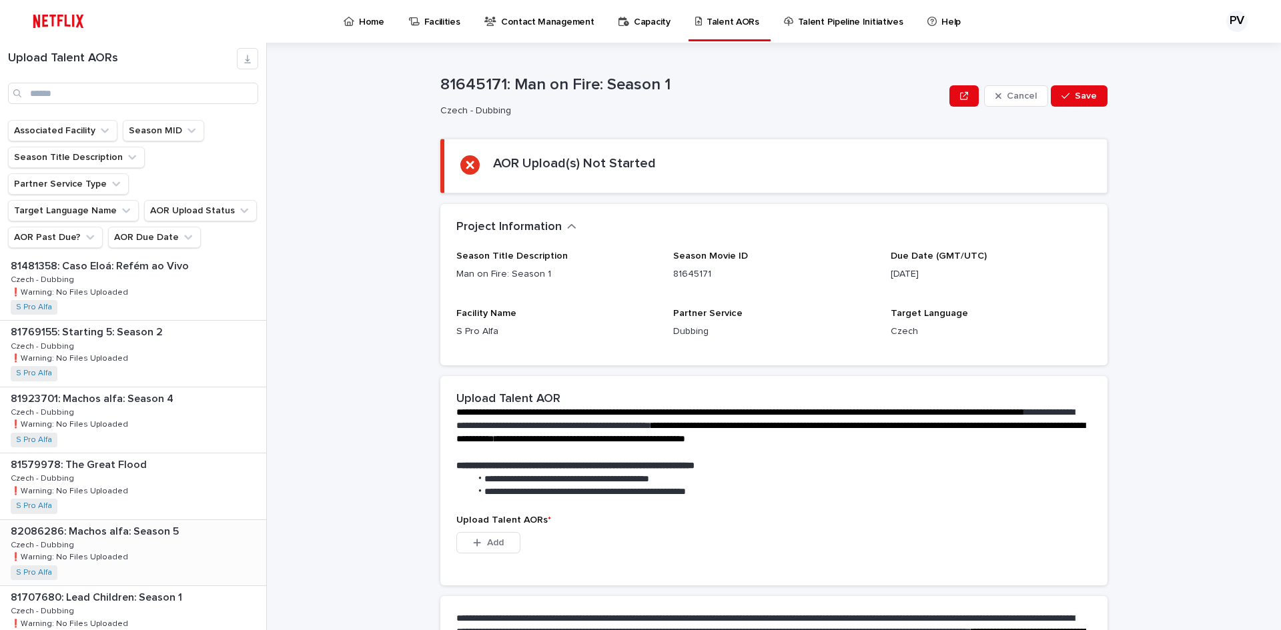
scroll to position [734, 0]
click at [151, 454] on div "82086286: Machos alfa: Season 5 82086286: Machos alfa: Season 5 Czech - Dubbing…" at bounding box center [133, 486] width 266 height 65
